Goal: Task Accomplishment & Management: Complete application form

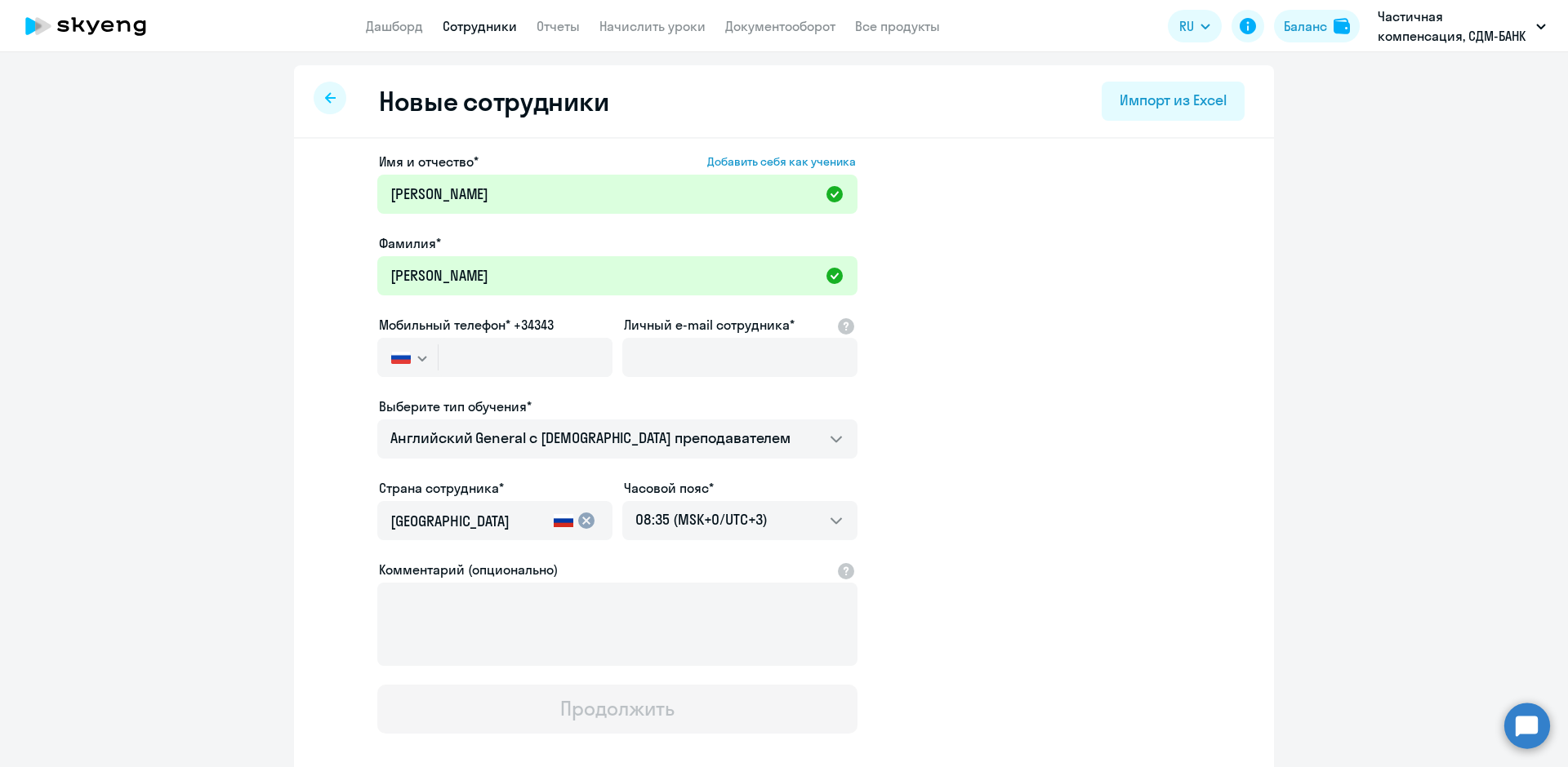
select select "english_adult_not_native_speaker"
select select "3"
click at [439, 366] on input "text" at bounding box center [525, 357] width 174 height 39
type input "[PHONE_NUMBER]"
click at [680, 364] on input "Личный e-mail сотрудника*" at bounding box center [739, 357] width 235 height 39
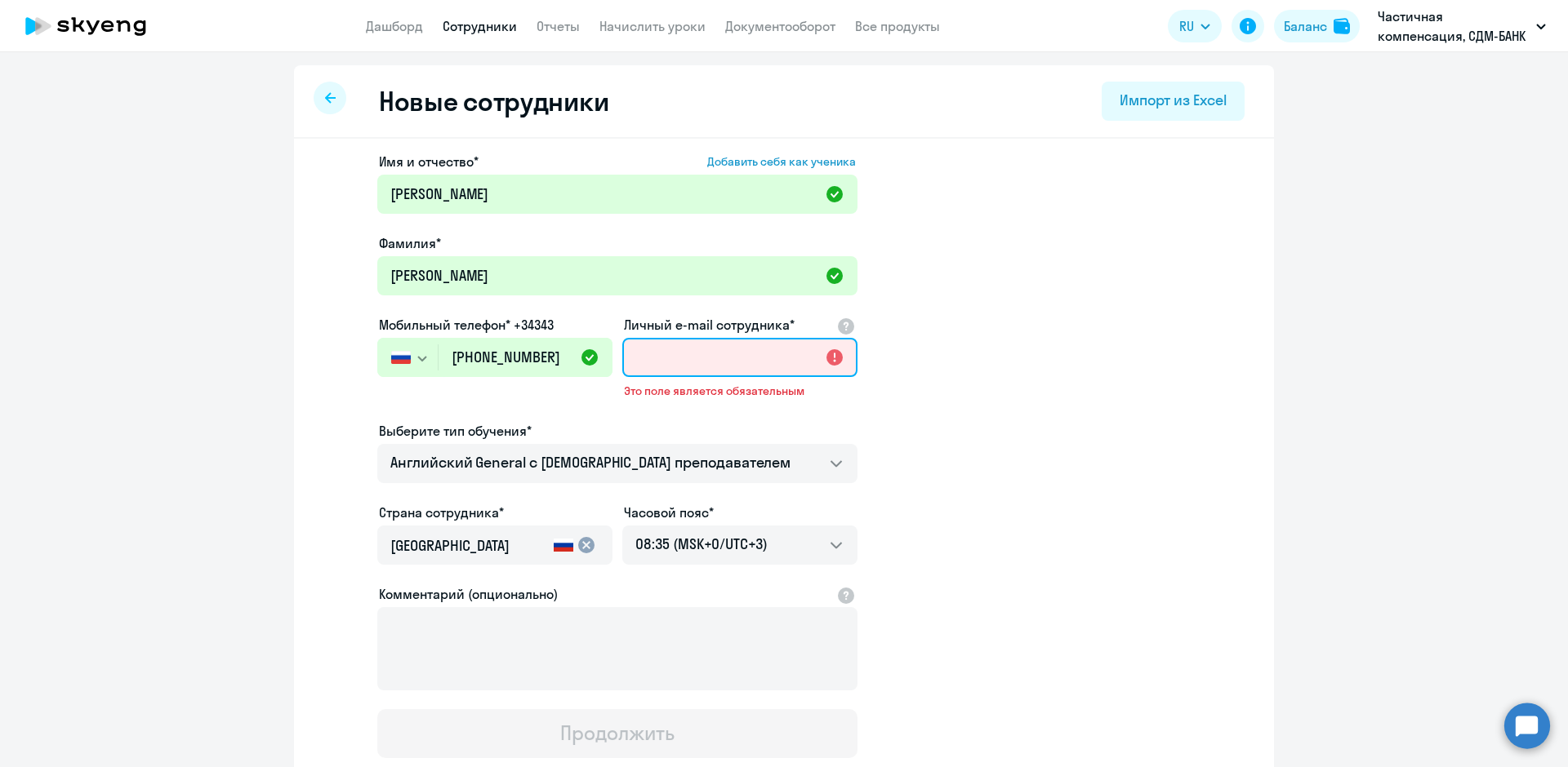
click at [680, 356] on input "Личный e-mail сотрудника*" at bounding box center [739, 357] width 235 height 39
paste input "[EMAIL_ADDRESS][PERSON_NAME][DOMAIN_NAME]"
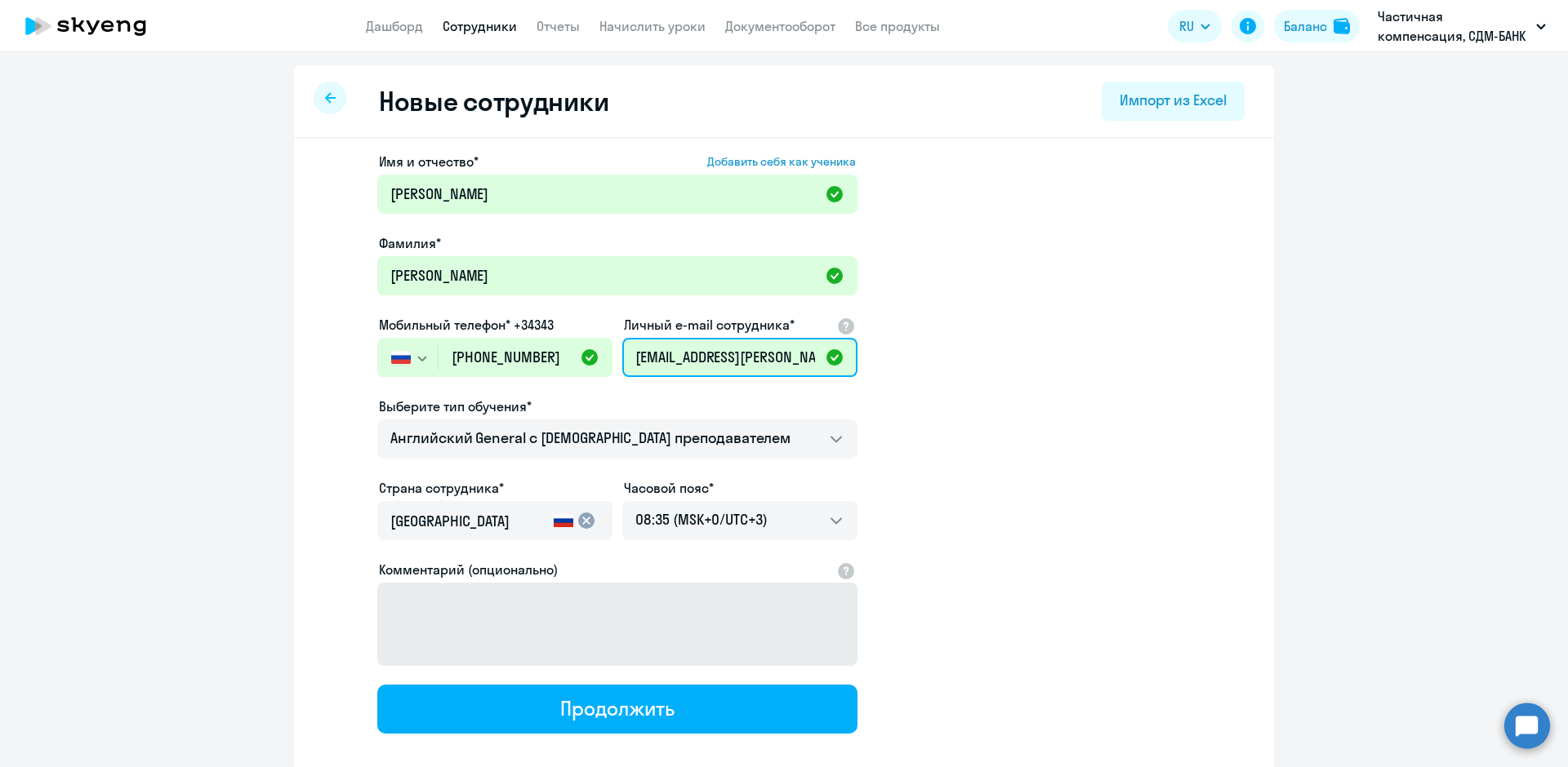
scroll to position [88, 0]
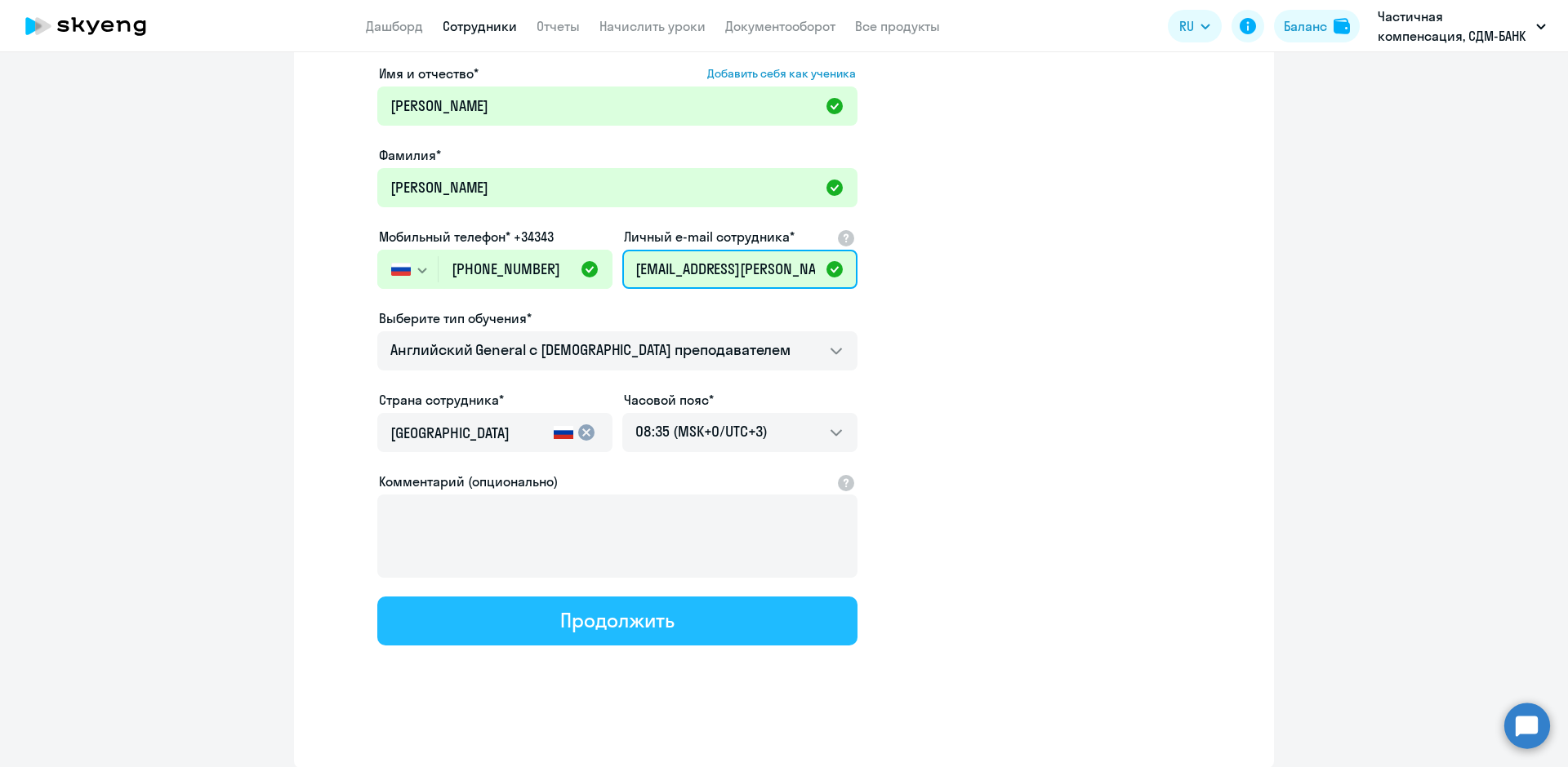
type input "[EMAIL_ADDRESS][PERSON_NAME][DOMAIN_NAME]"
click at [597, 624] on div "Продолжить" at bounding box center [616, 620] width 113 height 26
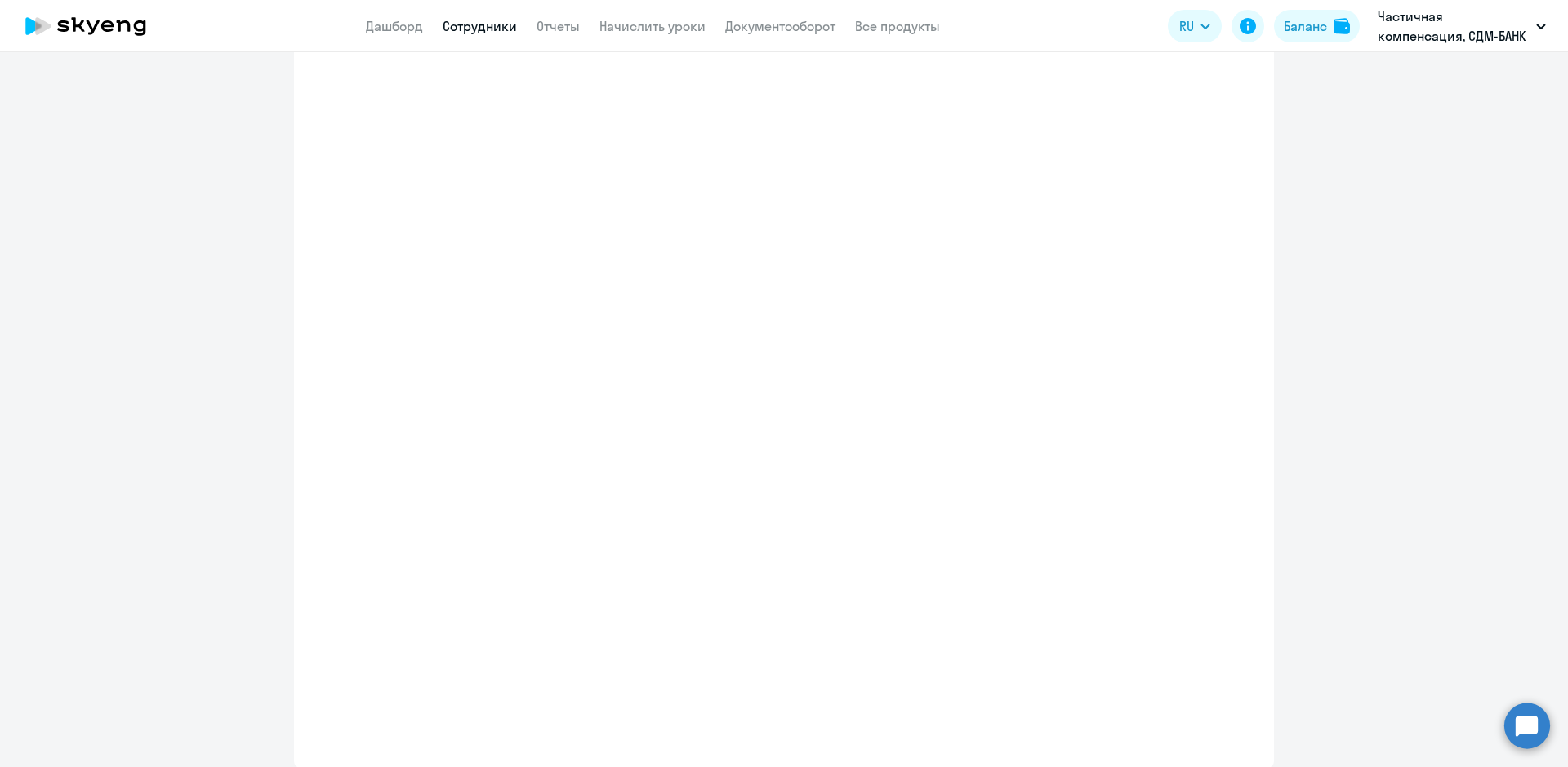
select select "english_adult_not_native_speaker"
select select "3"
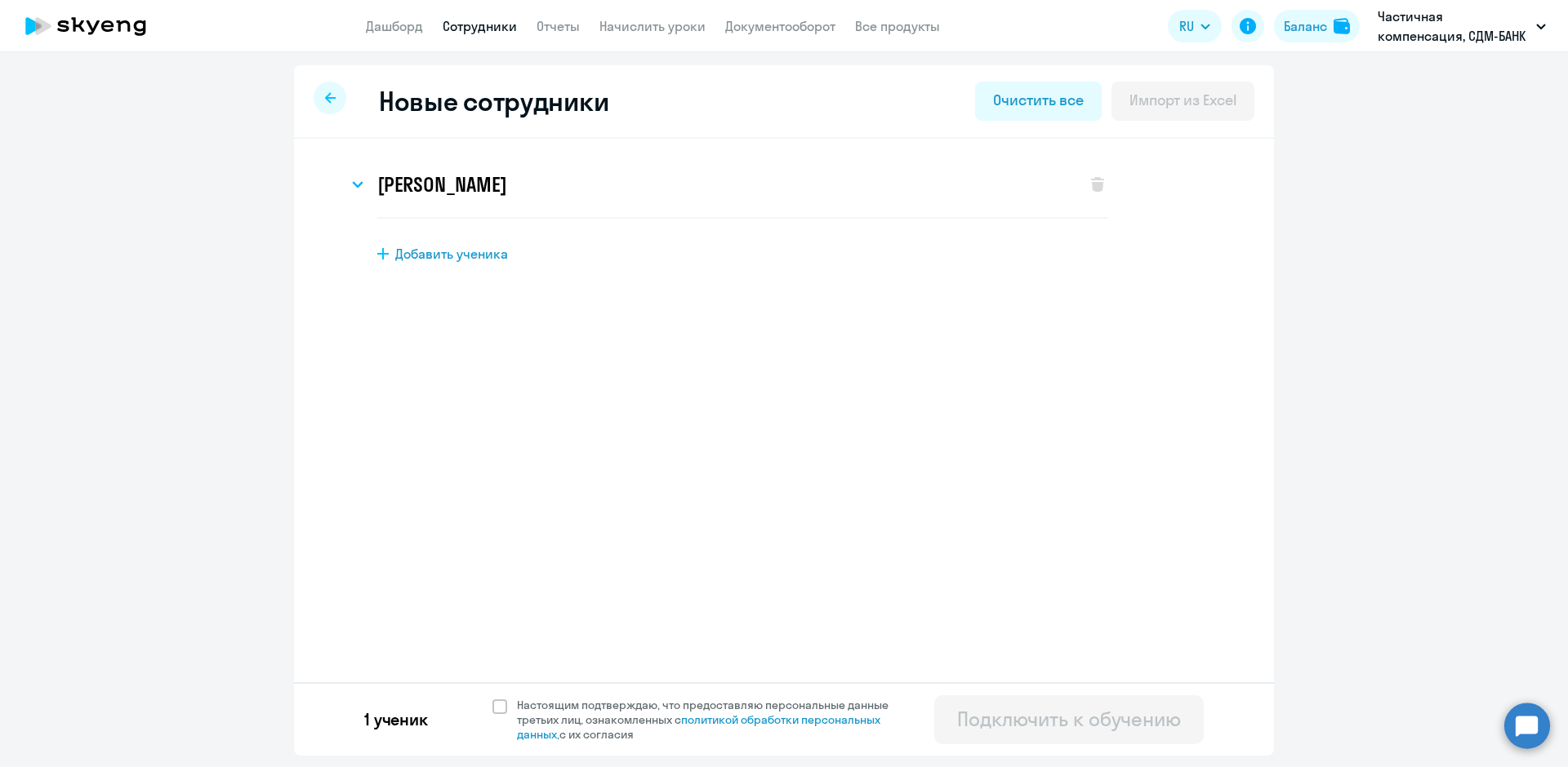
scroll to position [0, 0]
click at [502, 708] on span at bounding box center [500, 707] width 15 height 15
click at [492, 698] on input "Настоящим подтверждаю, что предоставляю персональные данные третьих лиц, ознако…" at bounding box center [492, 697] width 1 height 1
checkbox input "true"
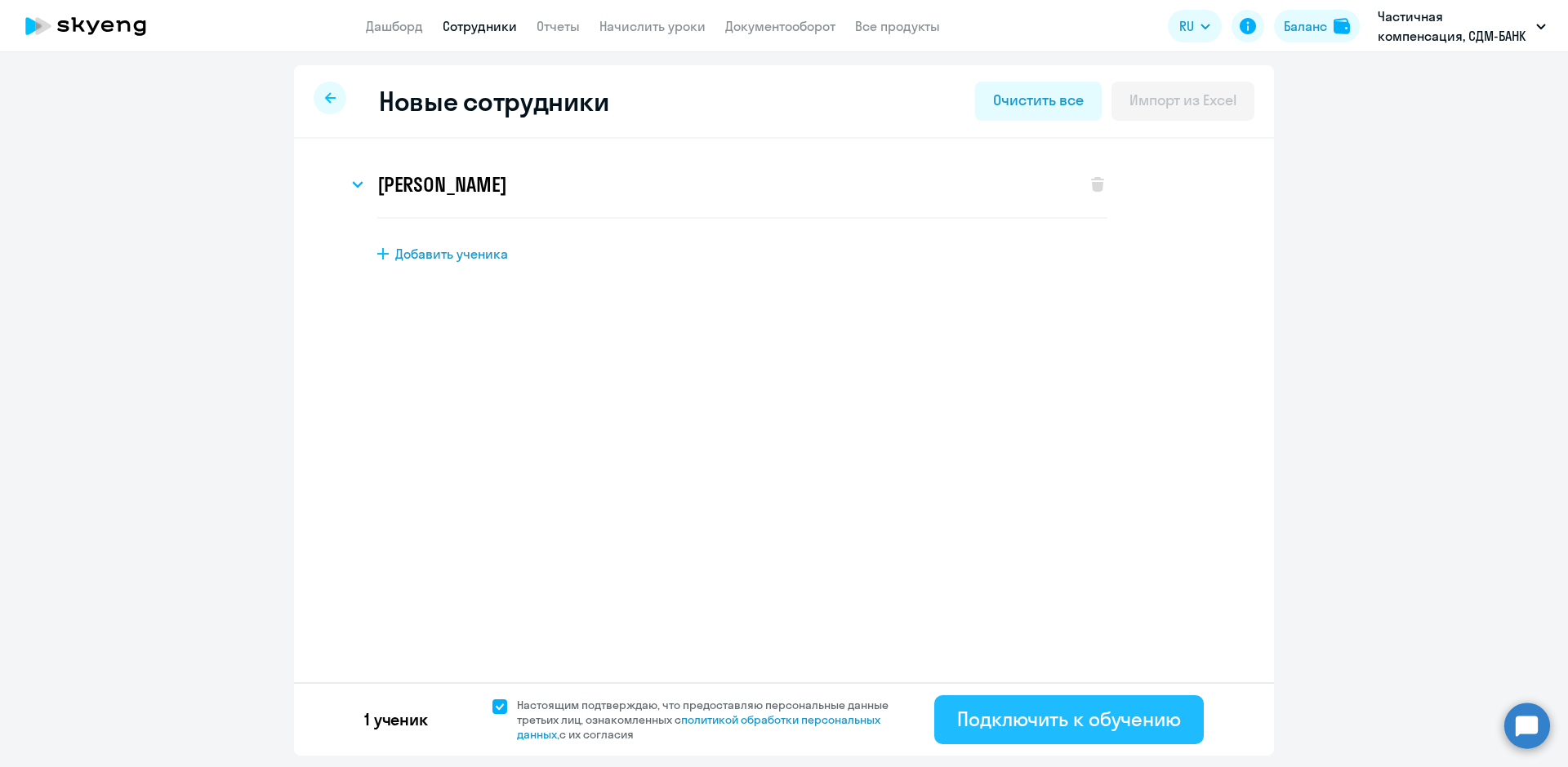
click at [1094, 716] on div "Подключить к обучению" at bounding box center [1068, 719] width 224 height 26
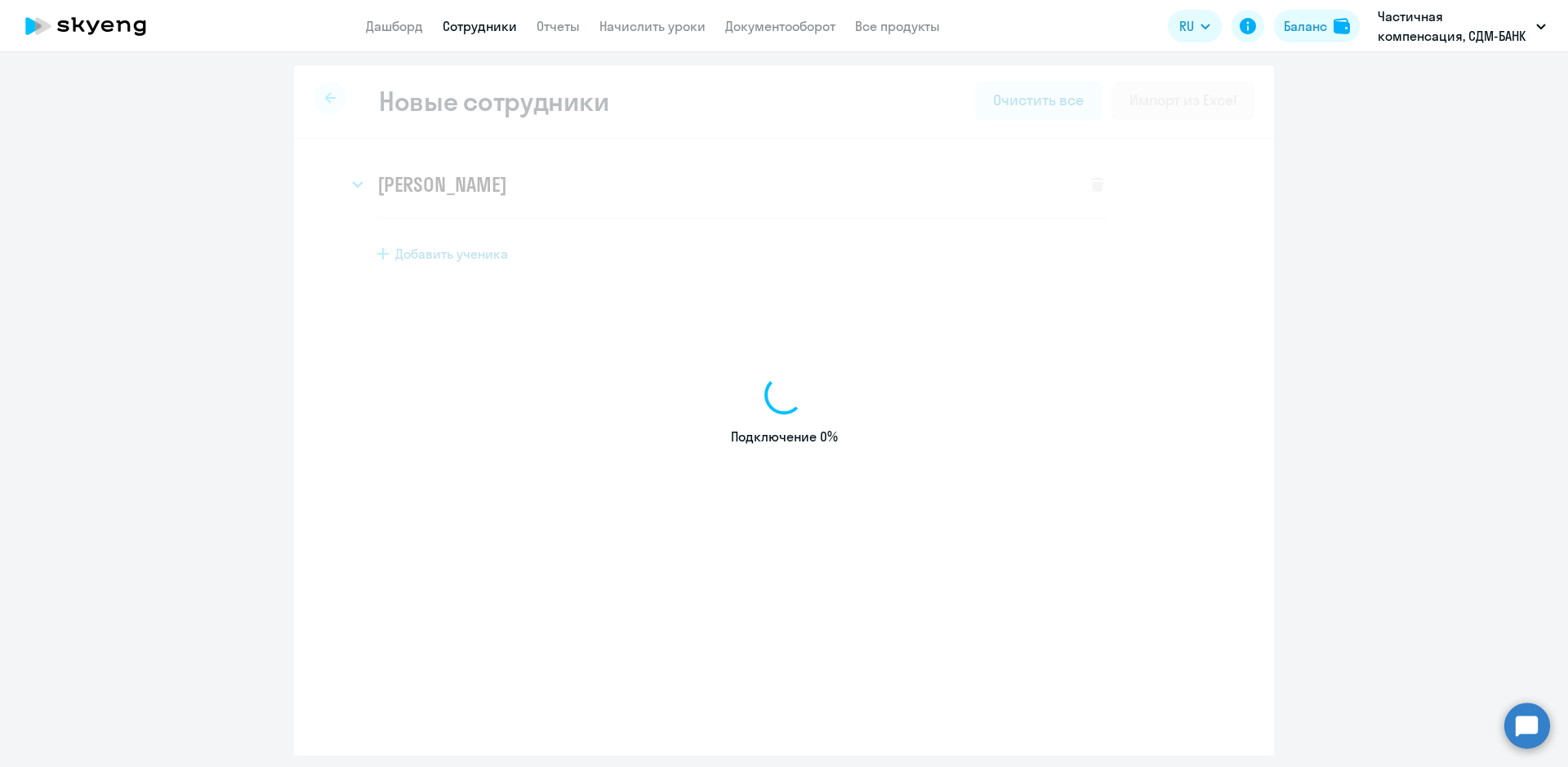
select select "english_adult_not_native_speaker"
select select "3"
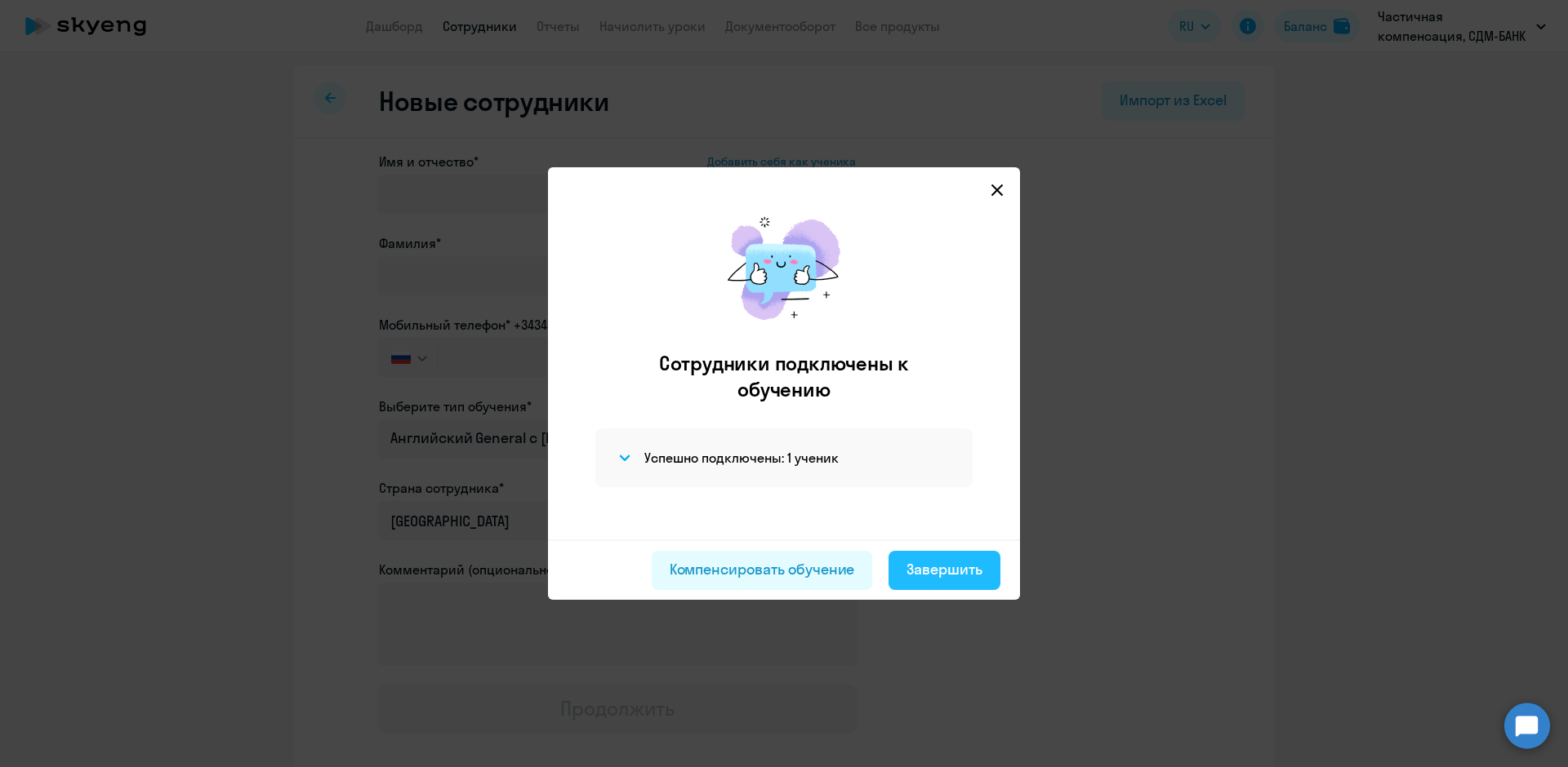
click at [950, 571] on div "Завершить" at bounding box center [944, 570] width 76 height 21
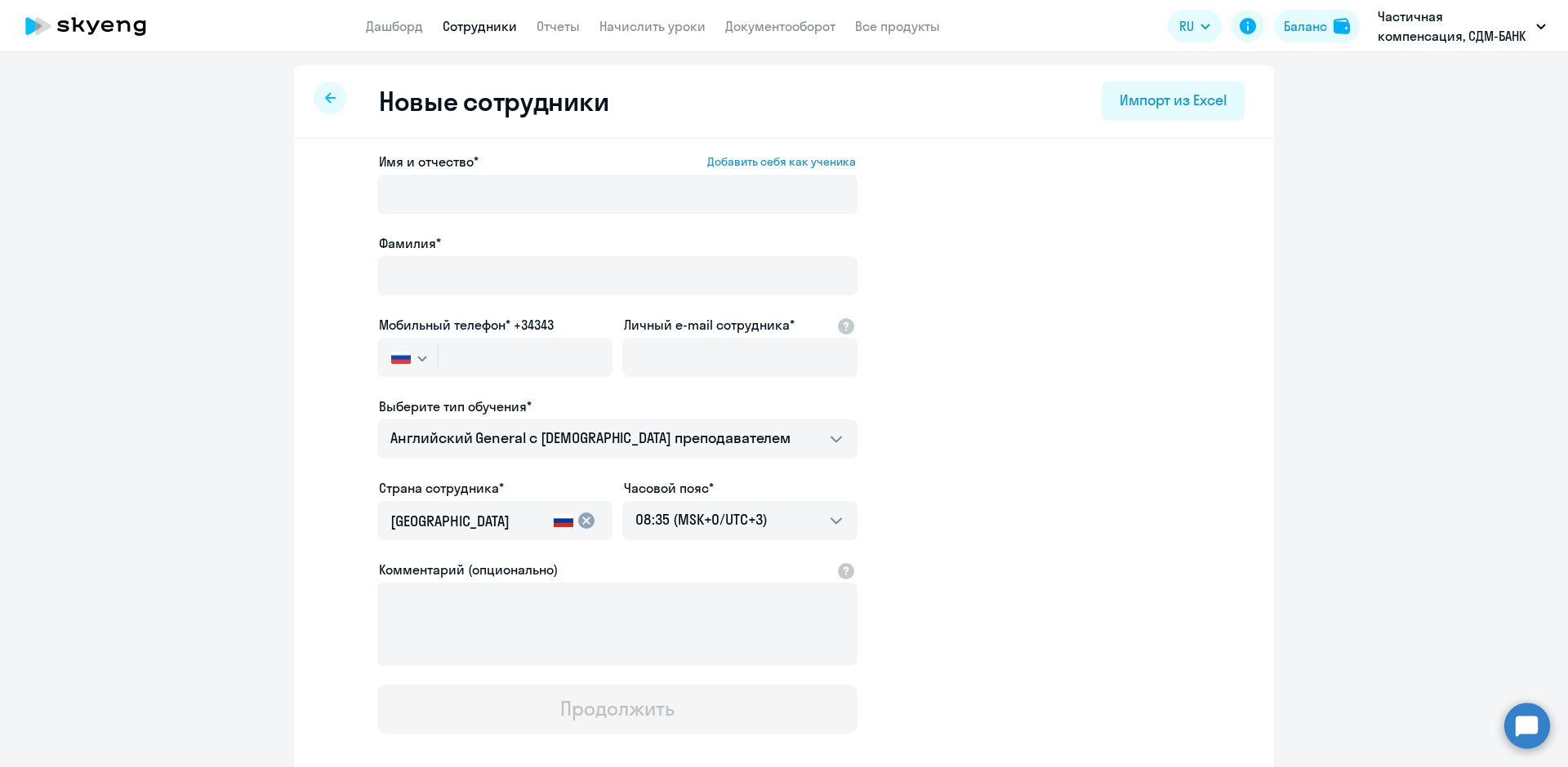
select select "30"
